Goal: Find specific page/section: Find specific page/section

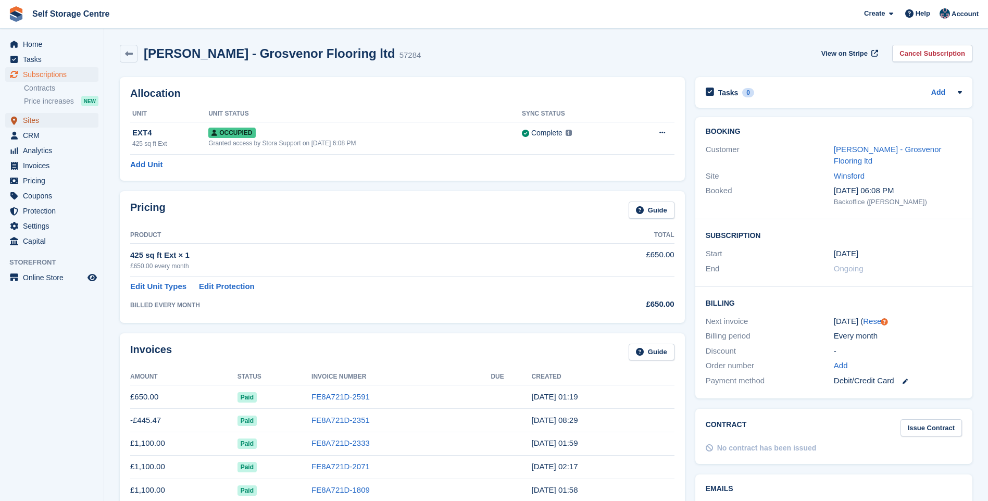
click at [35, 123] on span "Sites" at bounding box center [54, 120] width 62 height 15
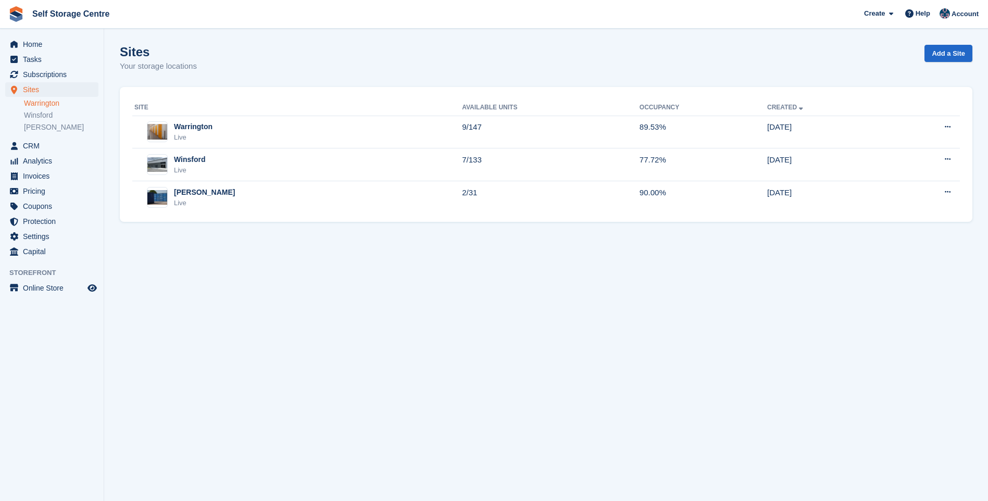
click at [52, 104] on link "Warrington" at bounding box center [61, 103] width 74 height 10
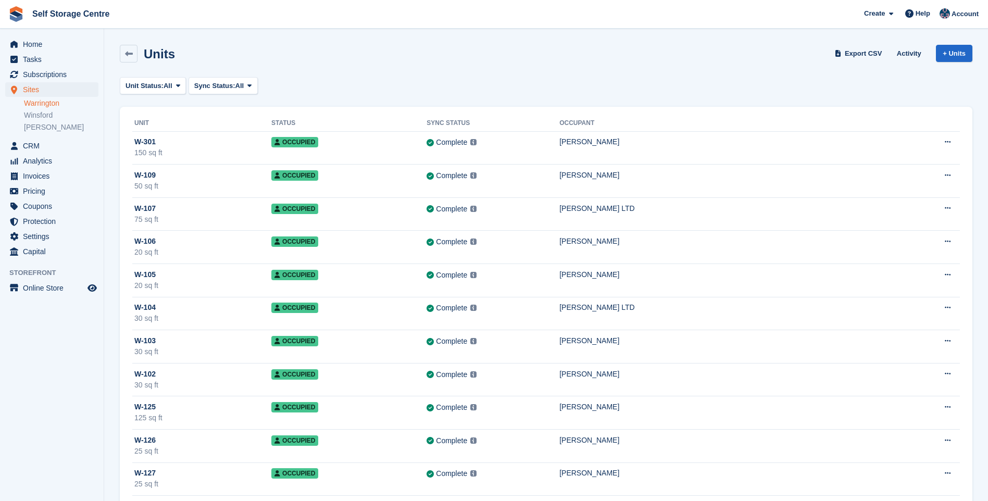
click at [44, 104] on link "Warrington" at bounding box center [61, 103] width 74 height 10
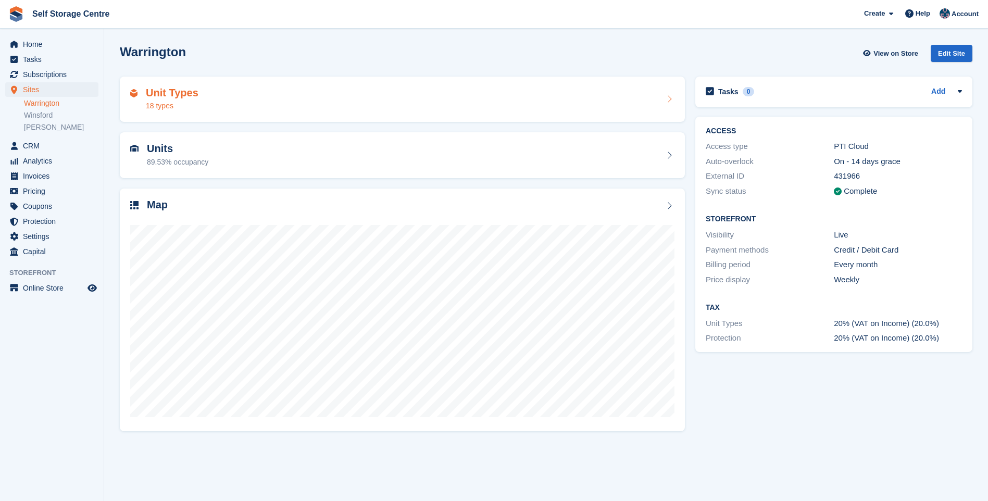
click at [220, 103] on div "Unit Types 18 types" at bounding box center [402, 99] width 544 height 25
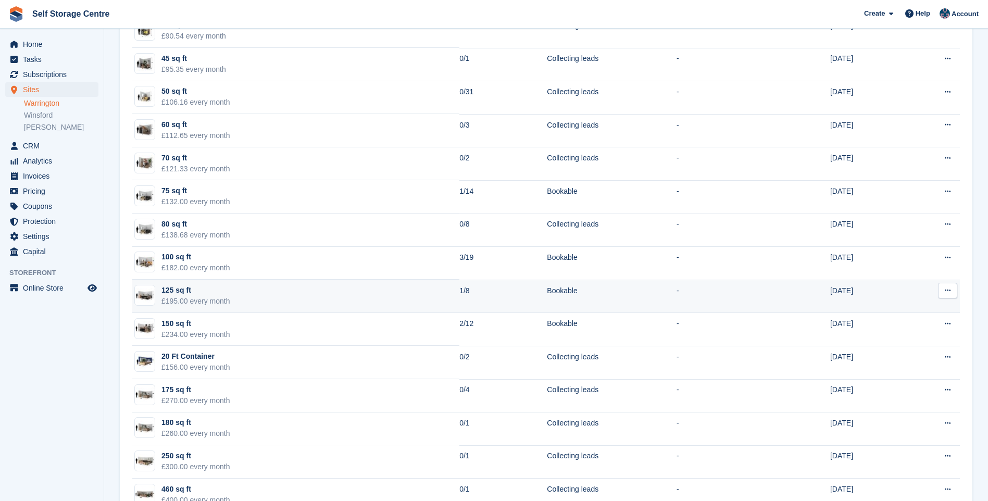
scroll to position [294, 0]
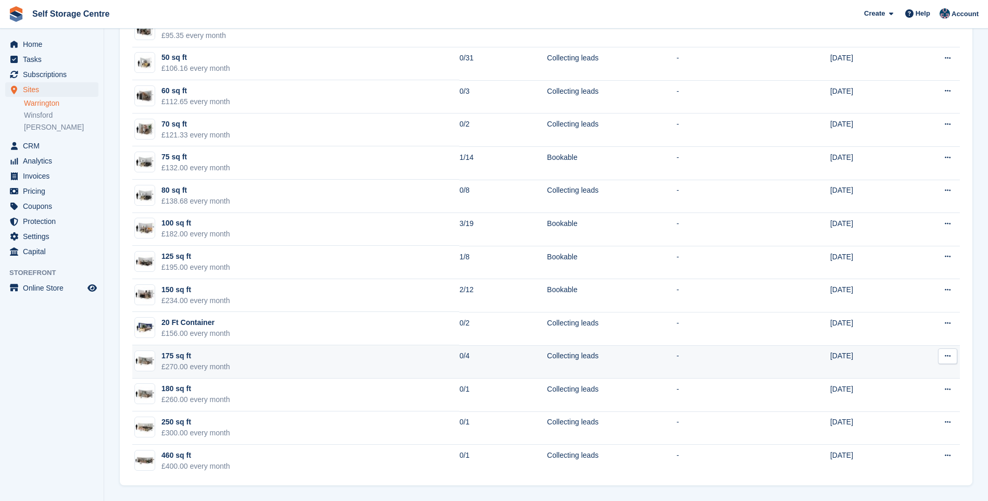
click at [279, 361] on td "175 sq ft £270.00 every month" at bounding box center [295, 361] width 327 height 33
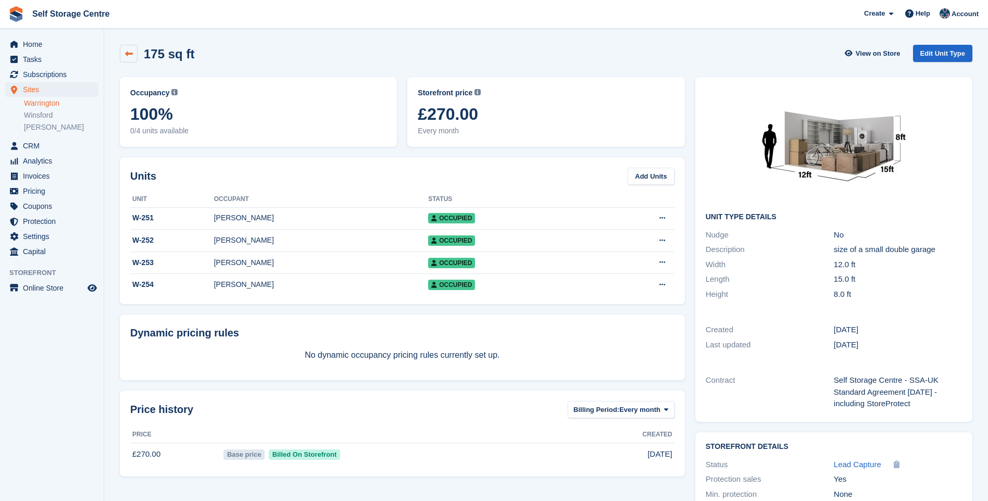
click at [128, 50] on icon at bounding box center [129, 54] width 8 height 8
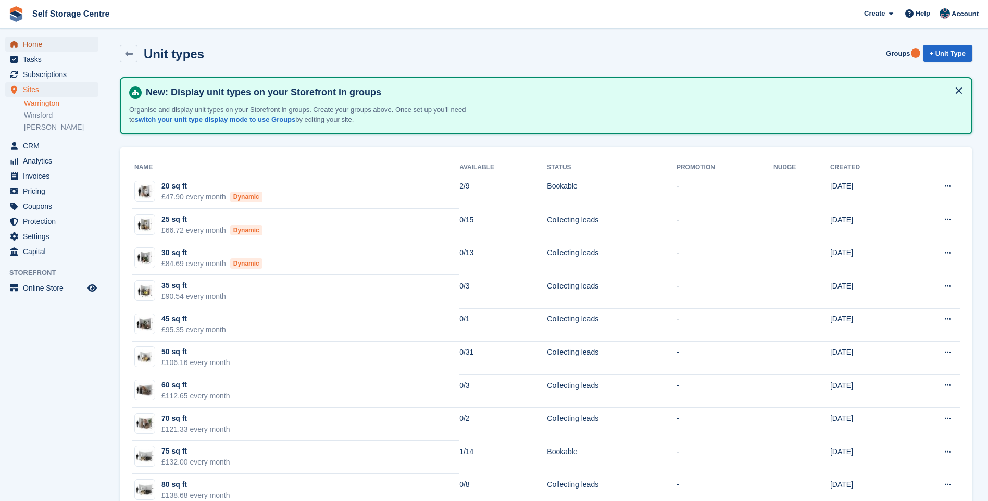
click at [53, 42] on span "Home" at bounding box center [54, 44] width 62 height 15
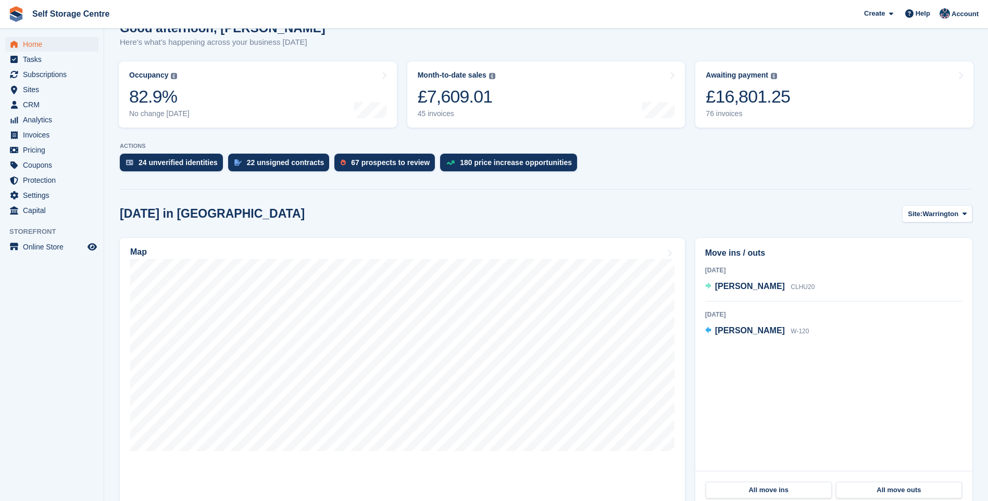
scroll to position [156, 0]
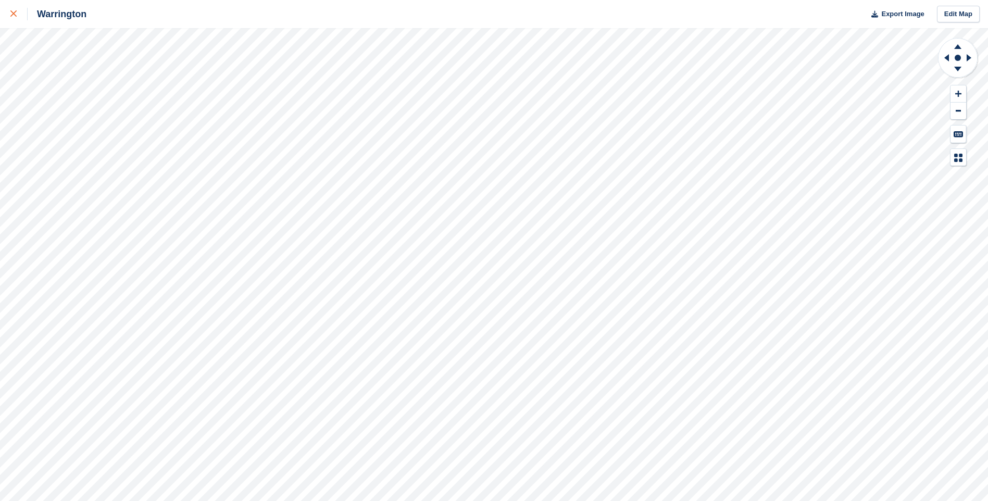
click at [10, 10] on link at bounding box center [14, 14] width 28 height 28
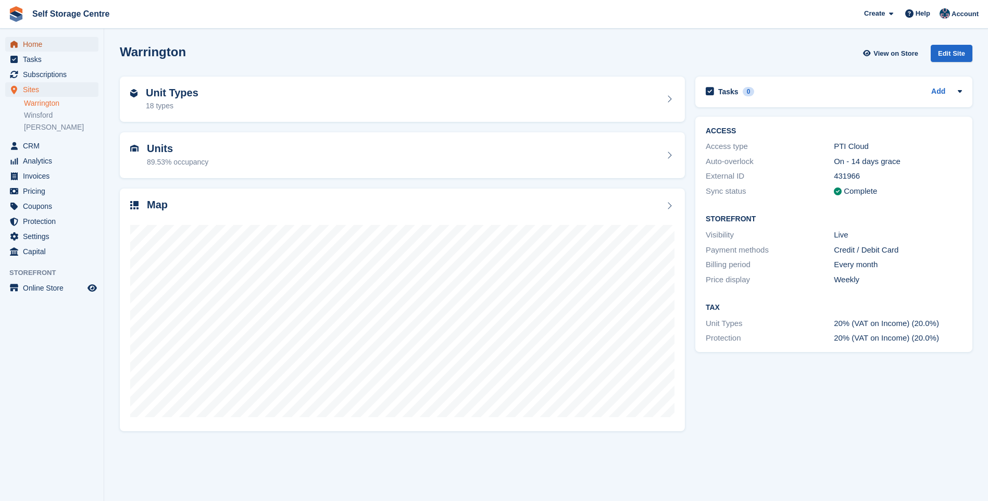
click at [46, 44] on span "Home" at bounding box center [54, 44] width 62 height 15
